Goal: Find specific page/section: Find specific page/section

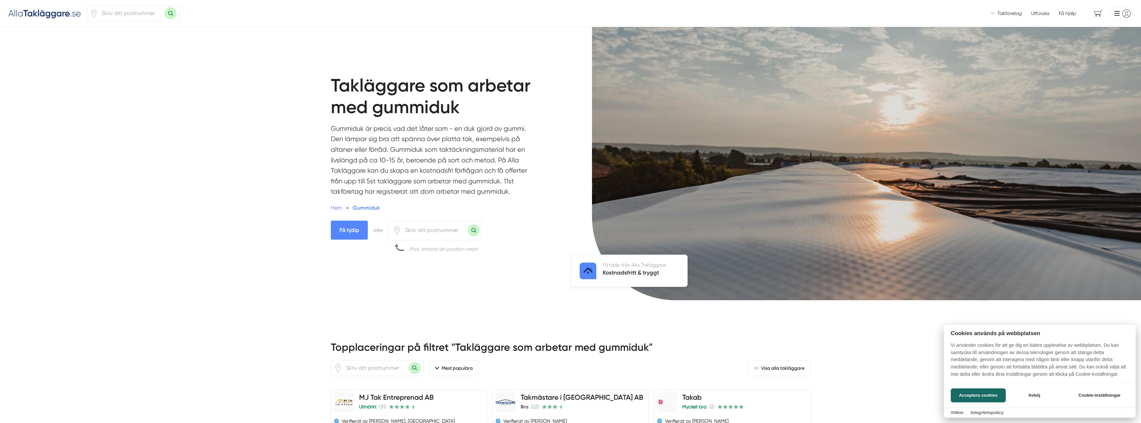
click at [426, 233] on div at bounding box center [570, 211] width 1141 height 423
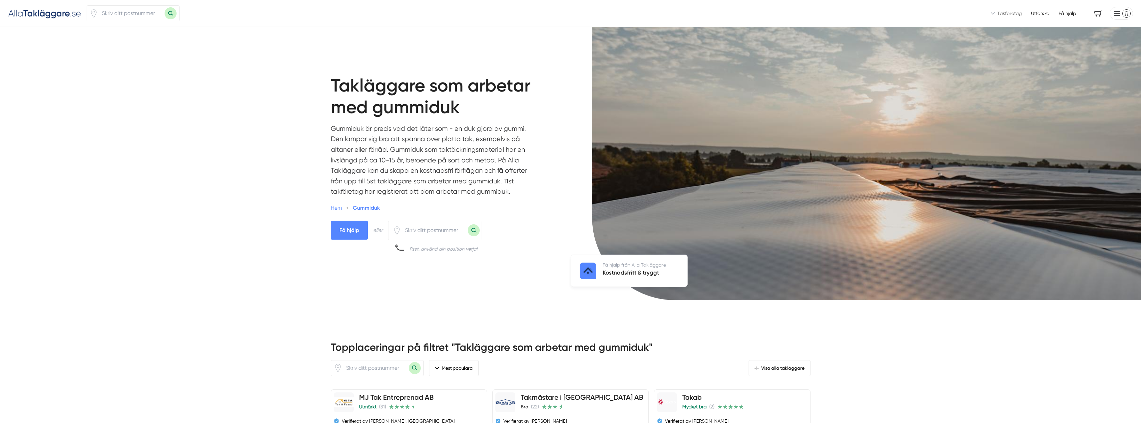
click at [429, 229] on input "number" at bounding box center [434, 230] width 67 height 15
type input "40123"
click at [468, 224] on button "Sök med postnummer" at bounding box center [474, 230] width 12 height 12
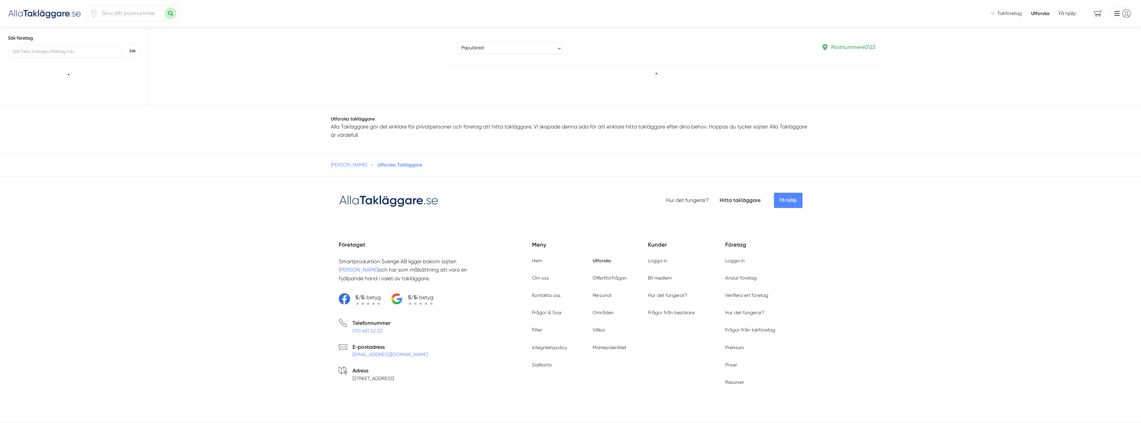
type input "40123"
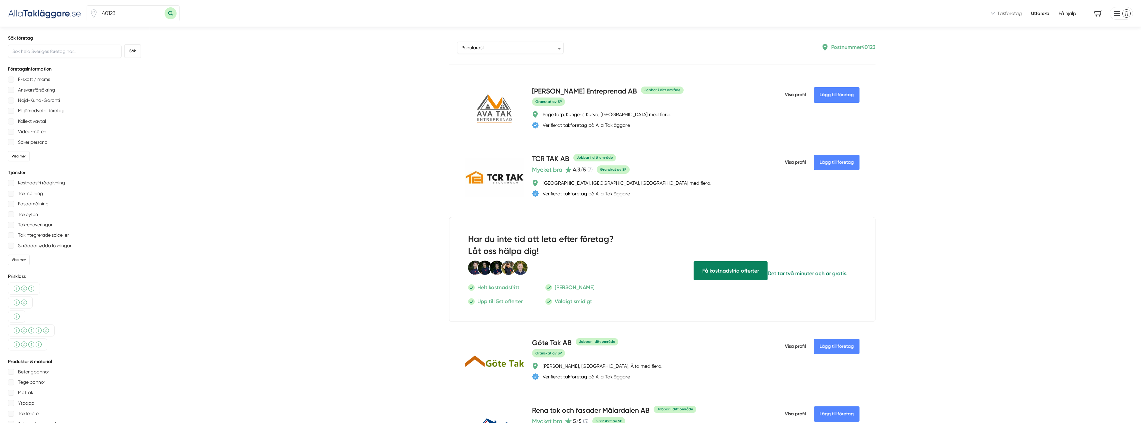
drag, startPoint x: 115, startPoint y: 13, endPoint x: 127, endPoint y: 15, distance: 12.5
click at [115, 13] on input "40123" at bounding box center [131, 13] width 67 height 15
drag, startPoint x: 128, startPoint y: 15, endPoint x: 92, endPoint y: 16, distance: 36.3
click at [92, 16] on div "40123" at bounding box center [133, 13] width 93 height 16
click at [165, 7] on button "Sök med postnummer" at bounding box center [171, 13] width 12 height 12
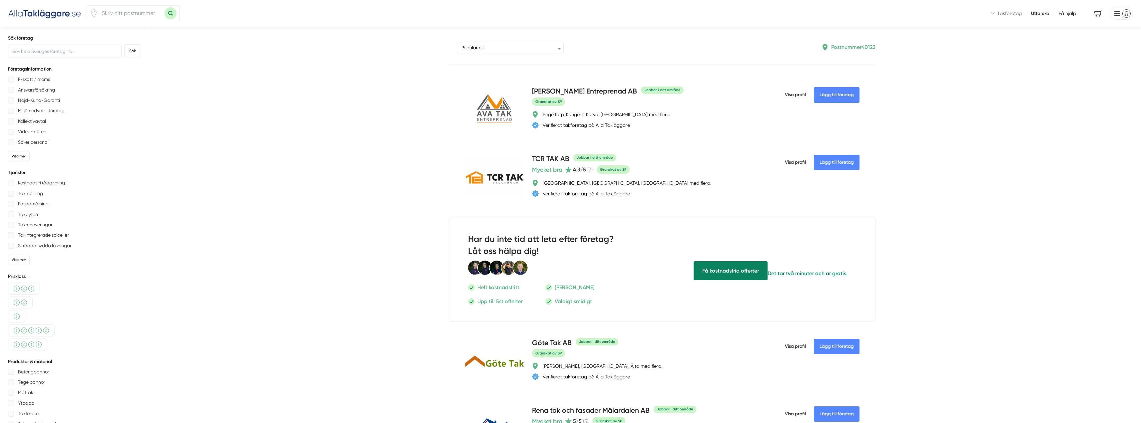
click at [130, 17] on input "number" at bounding box center [131, 13] width 67 height 15
drag, startPoint x: 129, startPoint y: 16, endPoint x: 90, endPoint y: 15, distance: 39.0
click at [90, 15] on div at bounding box center [133, 13] width 93 height 16
type input "40123"
click at [165, 7] on button "Sök med postnummer" at bounding box center [171, 13] width 12 height 12
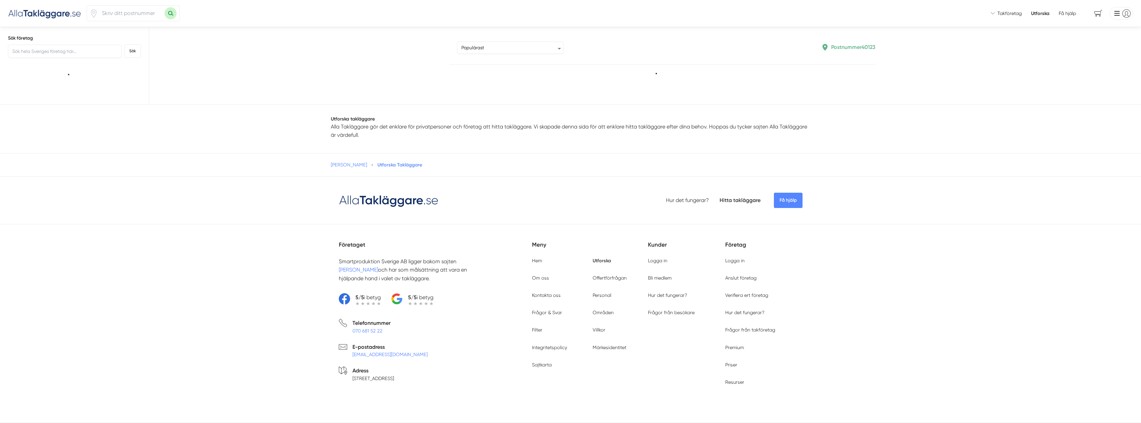
type input "40123"
